Goal: Task Accomplishment & Management: Use online tool/utility

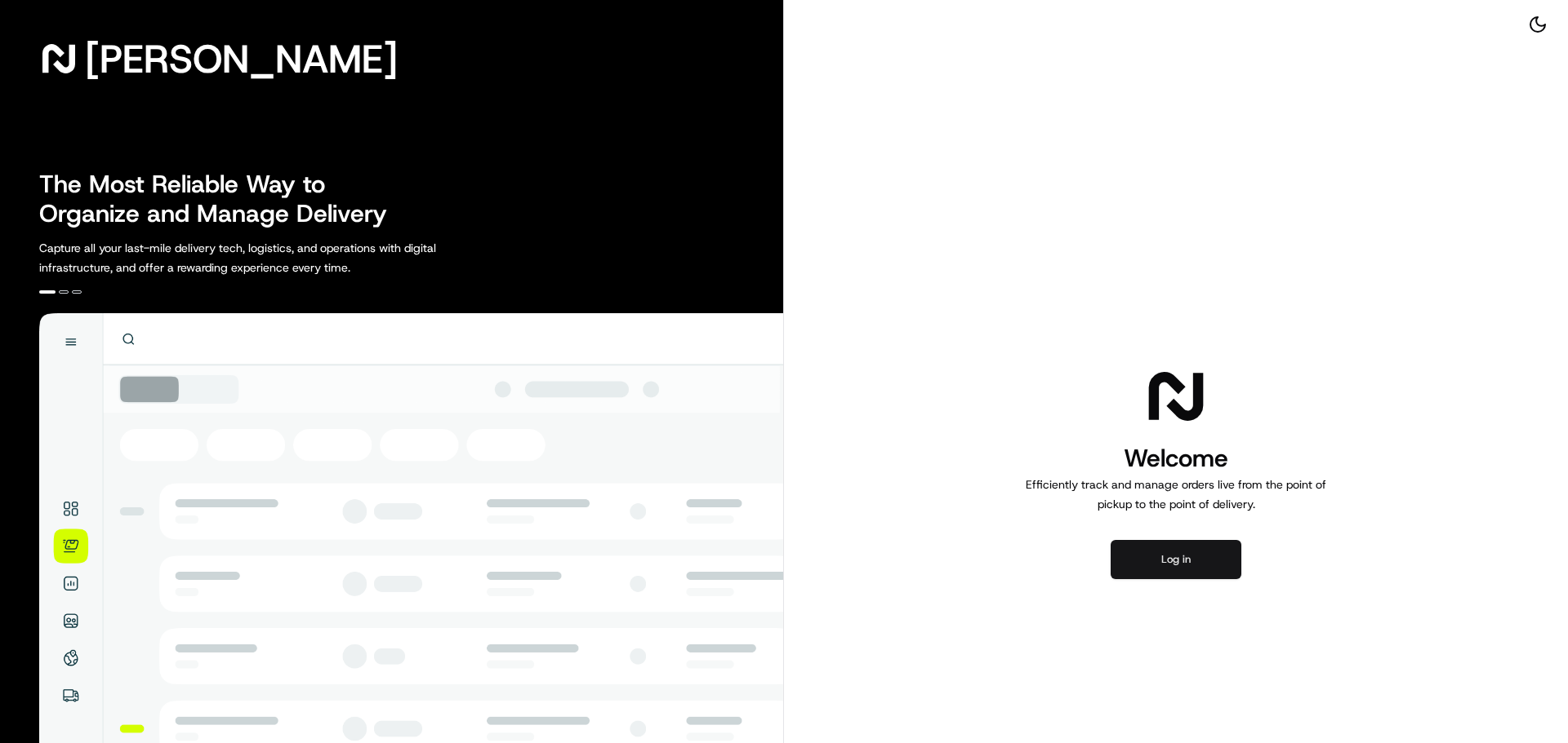
click at [1191, 561] on button "Log in" at bounding box center [1175, 559] width 130 height 39
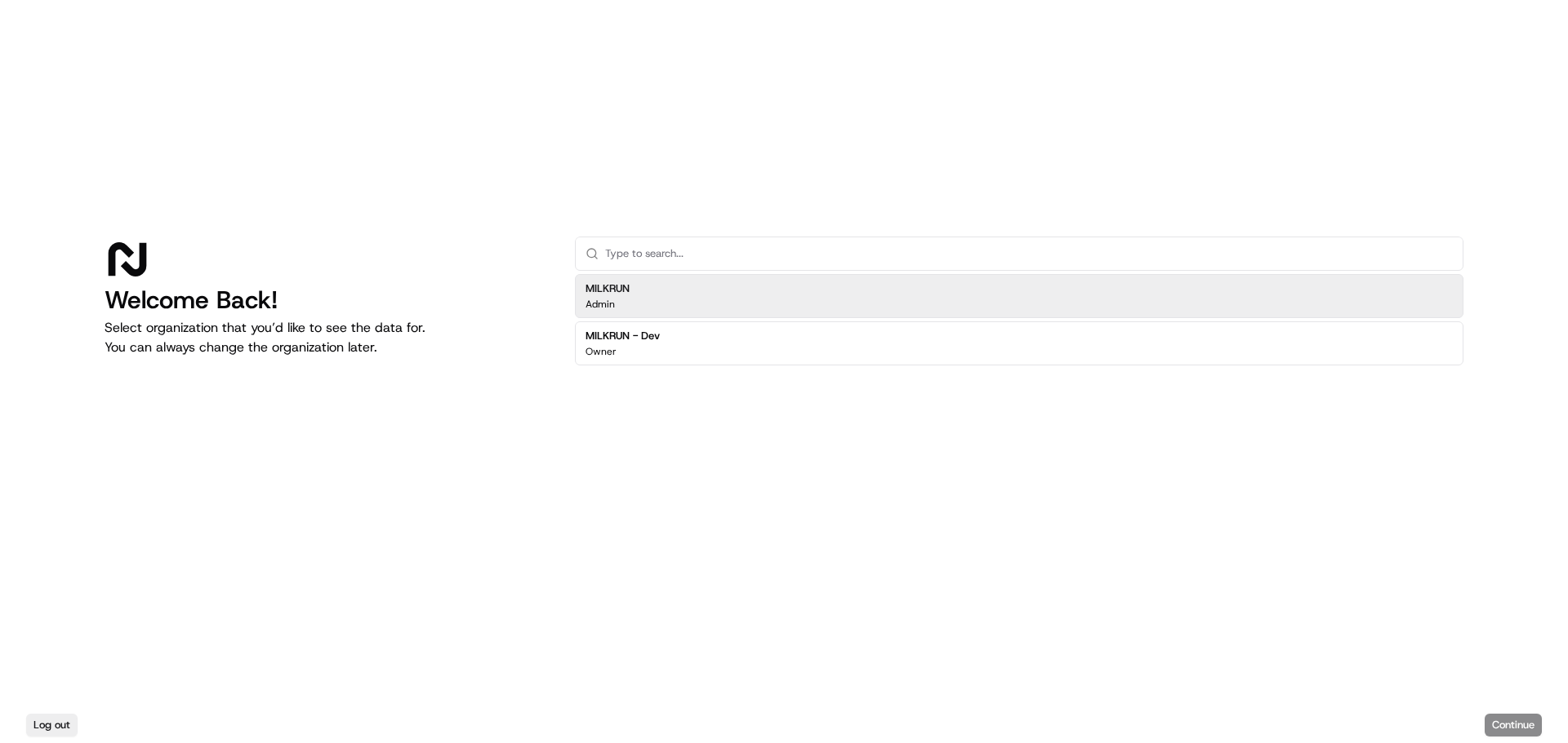
click at [642, 306] on div "MILKRUN Admin" at bounding box center [1018, 296] width 888 height 44
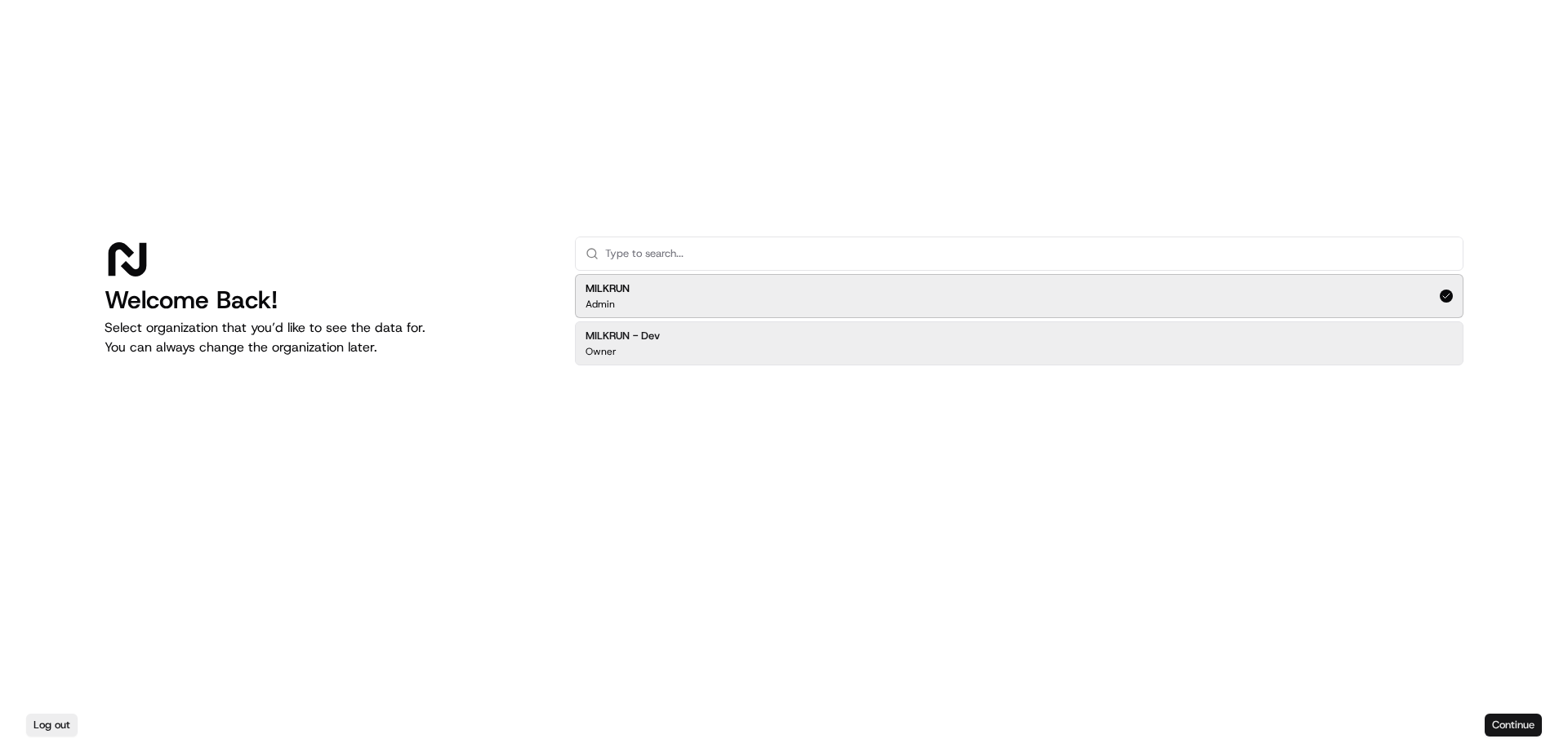
click at [1507, 726] on button "Continue" at bounding box center [1513, 725] width 57 height 23
